Goal: Transaction & Acquisition: Purchase product/service

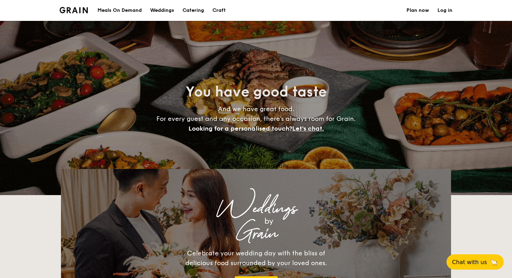
select select
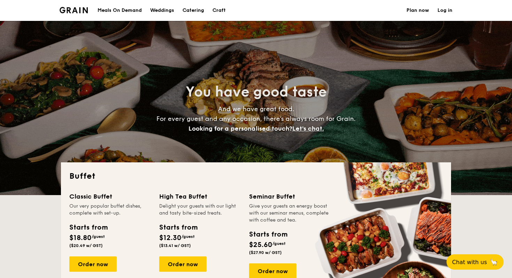
select select
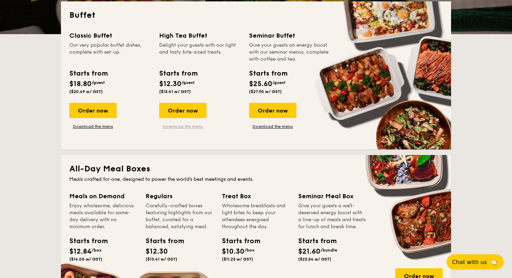
scroll to position [161, 0]
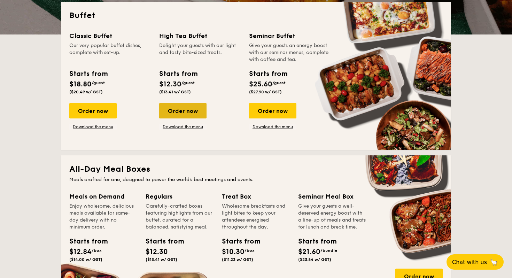
click at [178, 111] on div "Order now" at bounding box center [182, 110] width 47 height 15
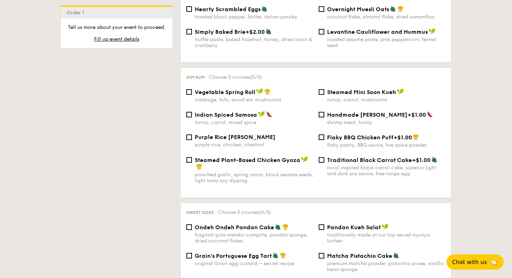
scroll to position [580, 0]
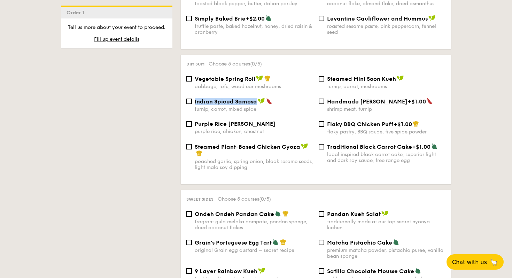
drag, startPoint x: 256, startPoint y: 99, endPoint x: 194, endPoint y: 101, distance: 62.0
click at [195, 101] on div "Indian Spiced Samosa" at bounding box center [254, 101] width 118 height 7
copy span "Indian Spiced Samosa"
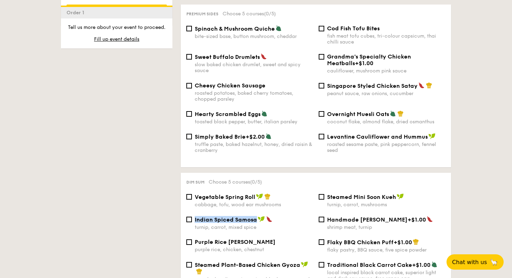
scroll to position [450, 0]
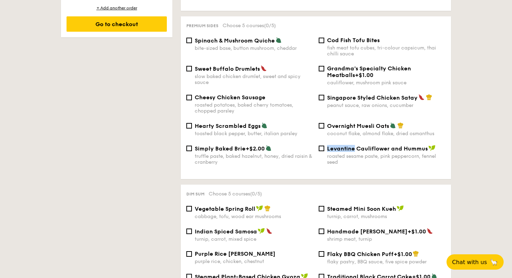
drag, startPoint x: 326, startPoint y: 146, endPoint x: 354, endPoint y: 147, distance: 28.2
click at [354, 147] on div "Levantine Cauliflower and Hummus roasted sesame paste, pink peppercorn, fennel …" at bounding box center [382, 155] width 132 height 20
copy span "Levantine"
click at [317, 168] on div "Simply Baked Brie +$2.00 truffle paste, baked hazelnut, honey, dried raisin & c…" at bounding box center [316, 159] width 265 height 29
drag, startPoint x: 326, startPoint y: 145, endPoint x: 426, endPoint y: 149, distance: 100.7
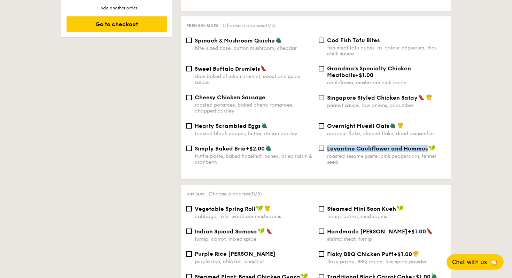
click at [426, 149] on div "Levantine Cauliflower and Hummus roasted sesame paste, pink peppercorn, fennel …" at bounding box center [382, 155] width 132 height 20
click at [464, 145] on div "1 - Select menu 2 - Select items 3 - Check out Order 1 High Tea Buffet $12.30 /…" at bounding box center [256, 283] width 512 height 1162
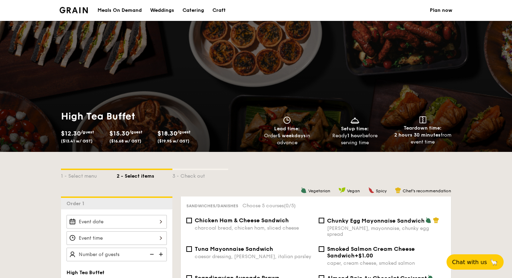
scroll to position [9, 0]
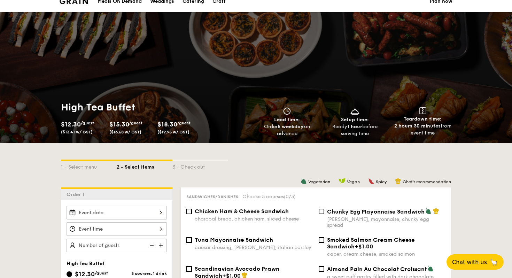
click at [347, 182] on span "Vegan" at bounding box center [353, 181] width 13 height 5
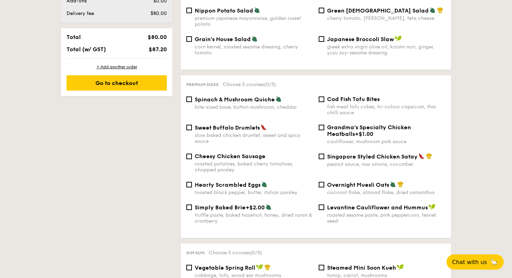
scroll to position [392, 0]
drag, startPoint x: 326, startPoint y: 204, endPoint x: 425, endPoint y: 207, distance: 99.3
click at [425, 207] on div "Levantine Cauliflower and Hummus roasted sesame paste, pink peppercorn, fennel …" at bounding box center [382, 213] width 132 height 20
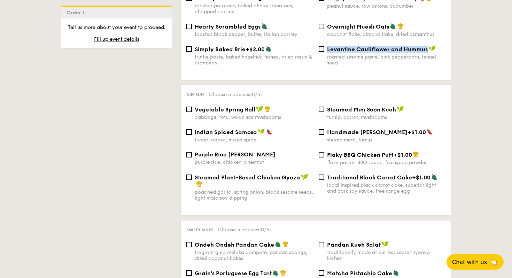
scroll to position [549, 0]
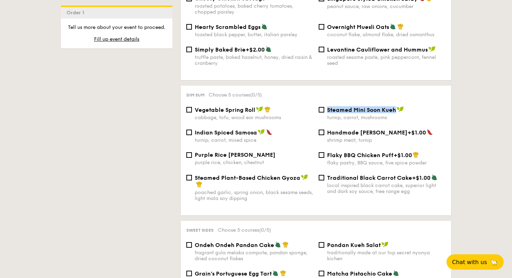
drag, startPoint x: 326, startPoint y: 107, endPoint x: 395, endPoint y: 109, distance: 68.6
click at [395, 109] on div "Steamed Mini Soon Kueh turnip, carrot, mushrooms" at bounding box center [382, 113] width 132 height 14
copy span "Steamed Mini Soon Kueh"
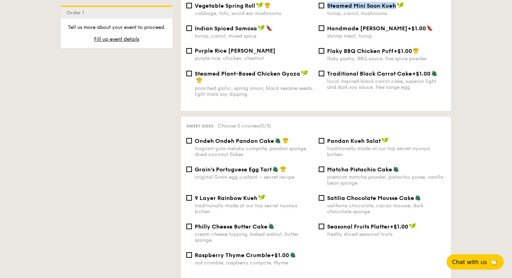
scroll to position [654, 0]
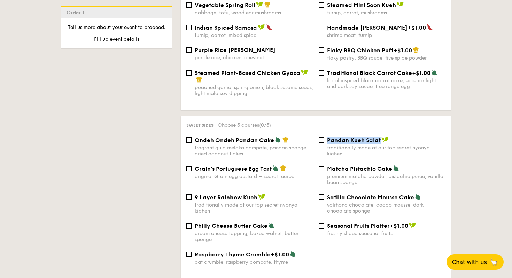
drag, startPoint x: 326, startPoint y: 140, endPoint x: 379, endPoint y: 141, distance: 53.3
click at [379, 141] on div "Pandan Kueh Salat traditionally made at our top secret nyonya kichen" at bounding box center [382, 147] width 132 height 20
copy span "Pandan Kueh Salat"
